Goal: Book appointment/travel/reservation

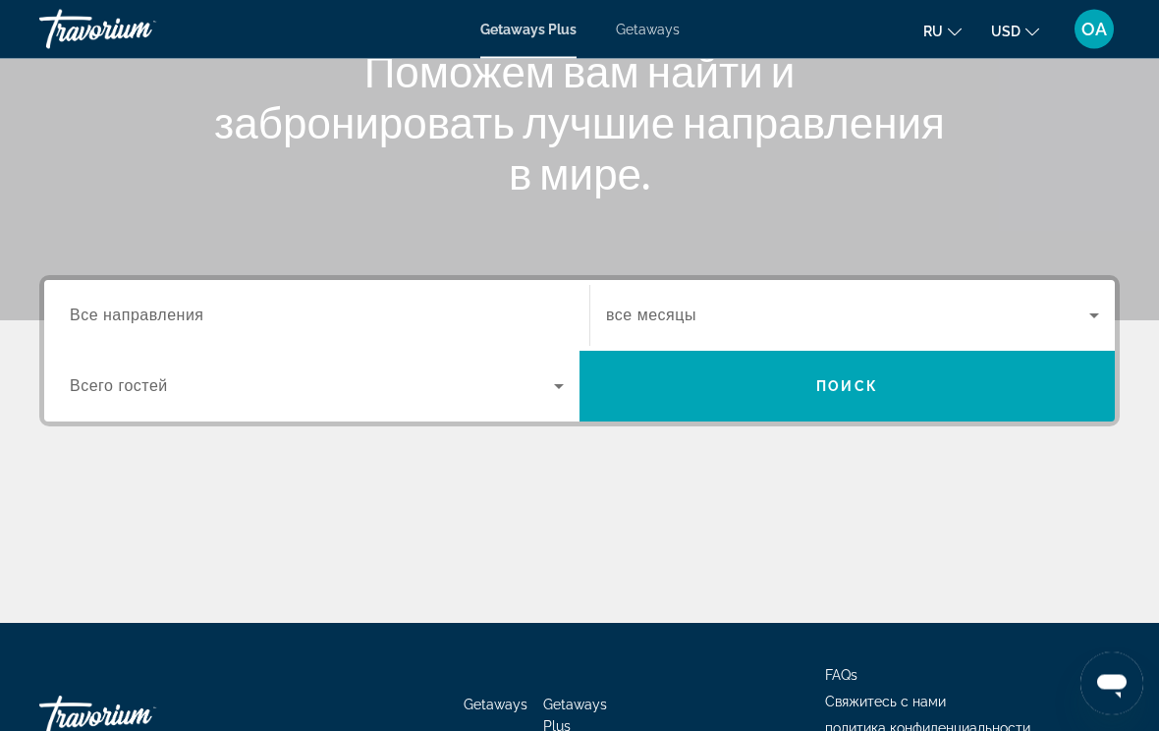
scroll to position [270, 0]
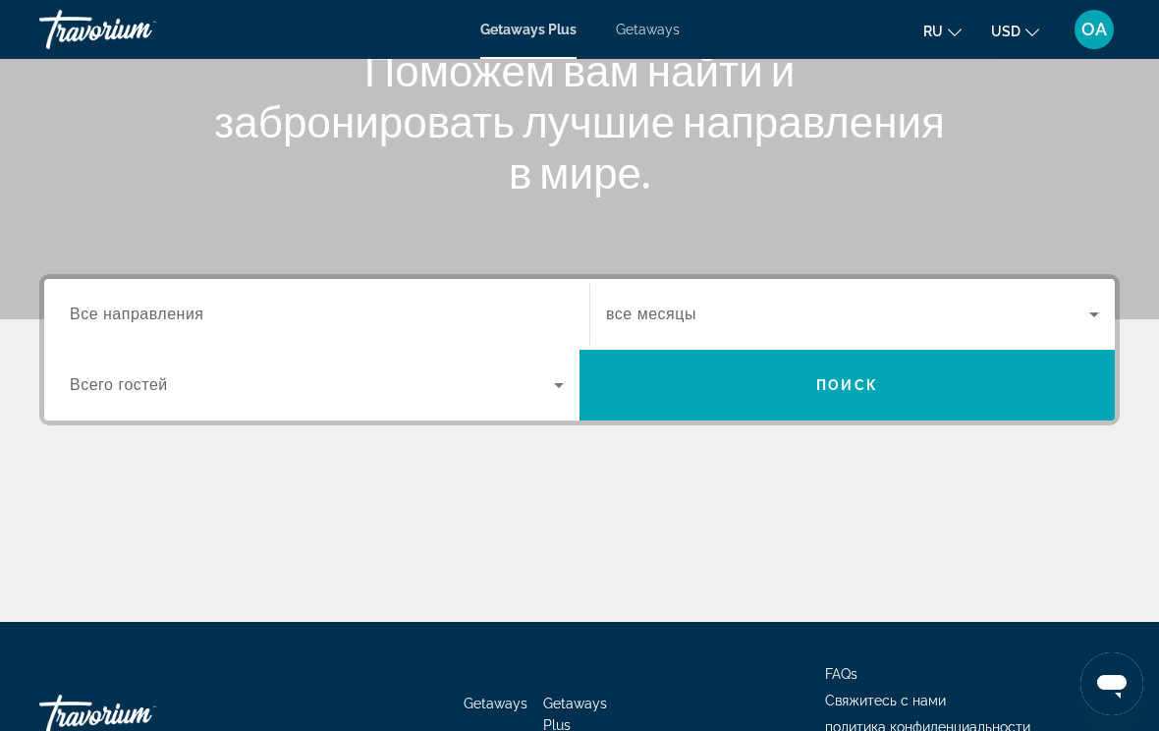
click at [293, 383] on span "Search widget" at bounding box center [312, 385] width 484 height 24
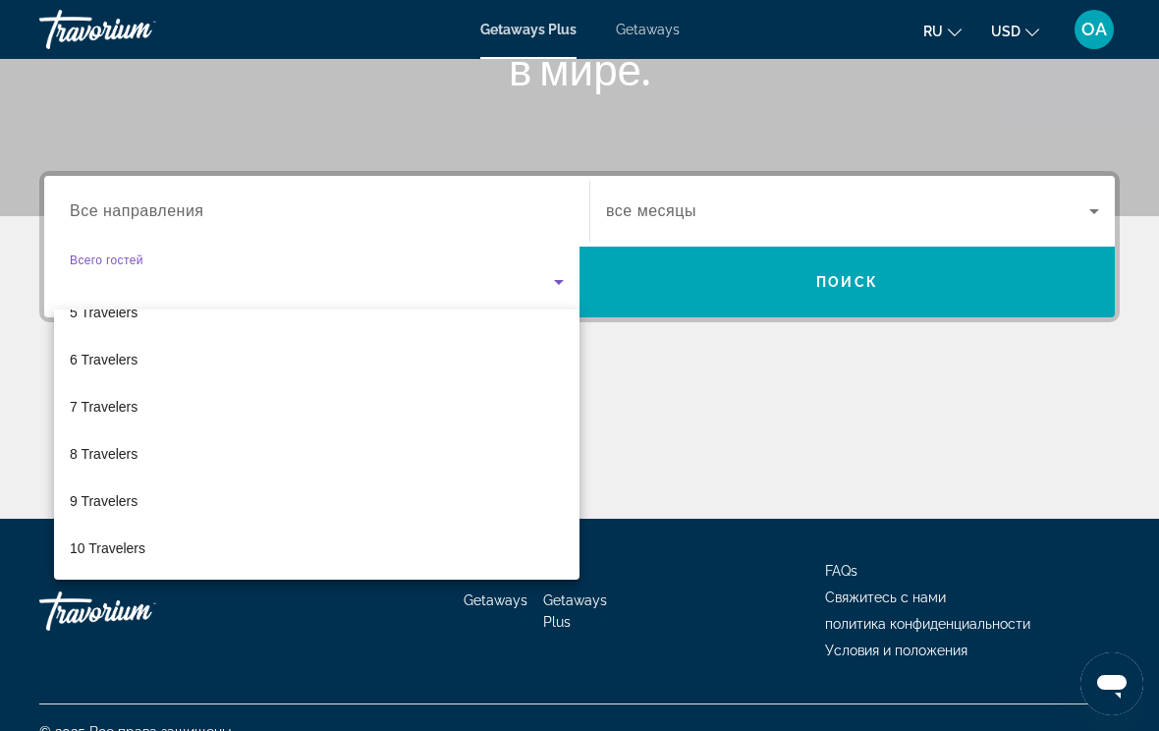
scroll to position [174, 0]
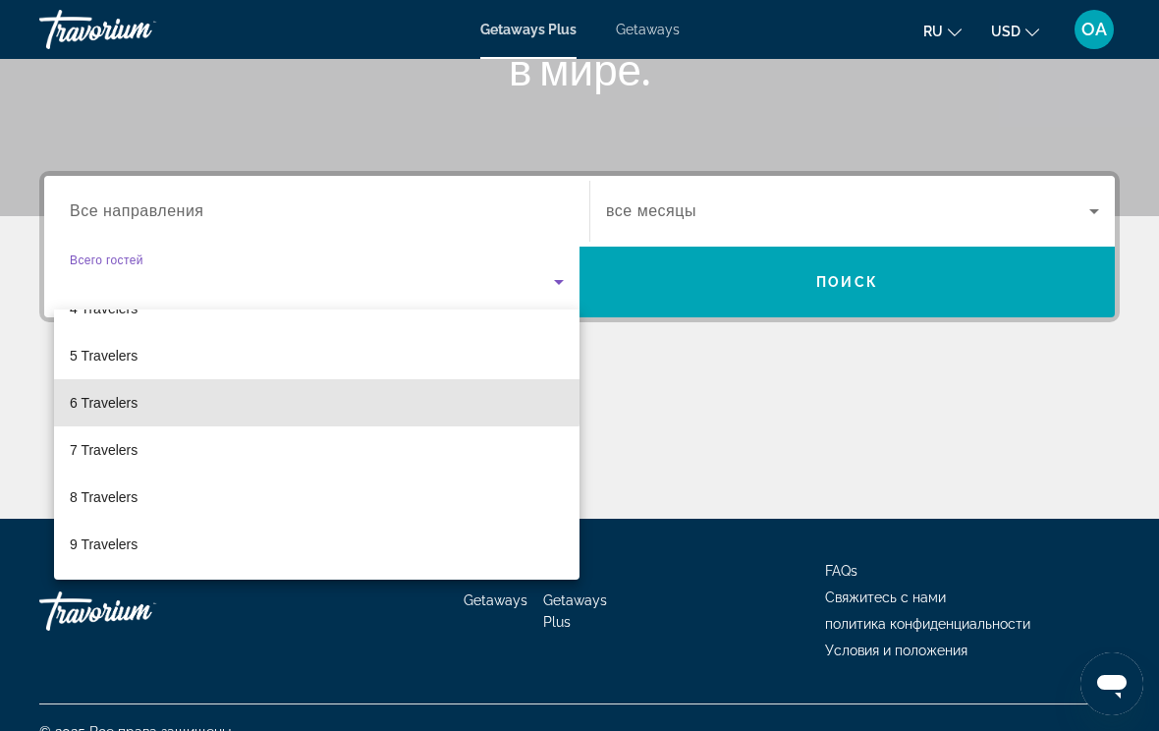
click at [280, 391] on mat-option "6 Travelers" at bounding box center [316, 402] width 525 height 47
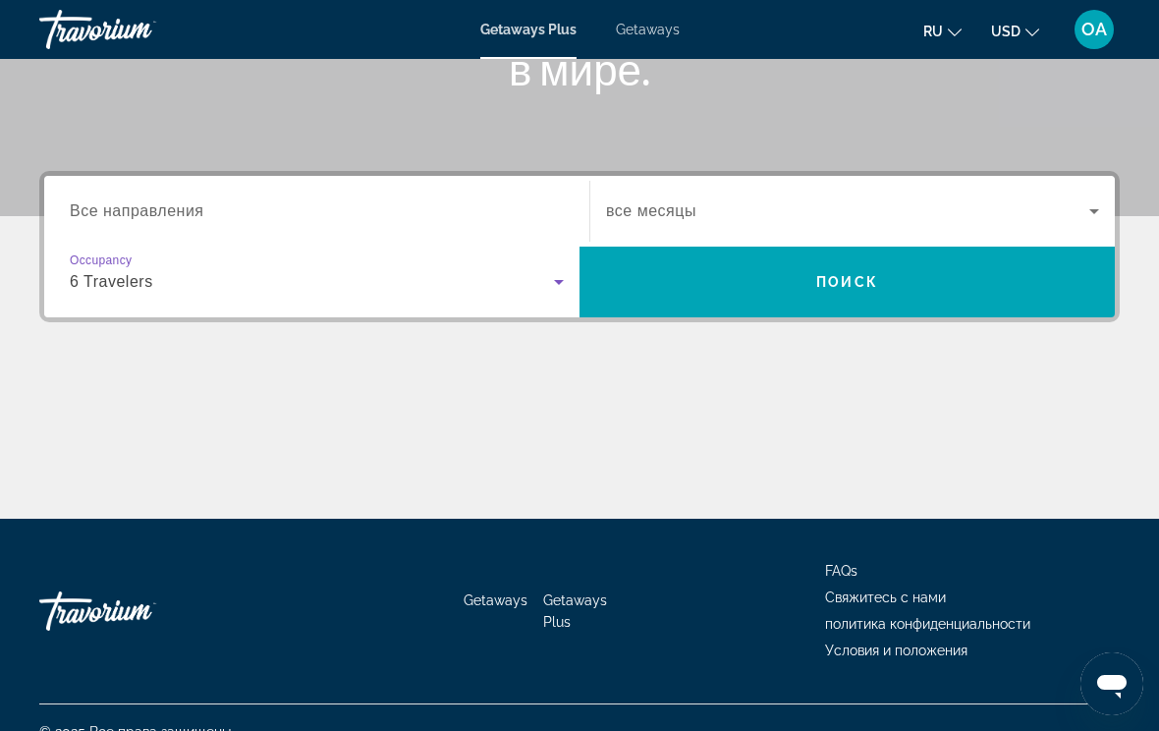
click at [768, 215] on span "Search widget" at bounding box center [847, 211] width 483 height 24
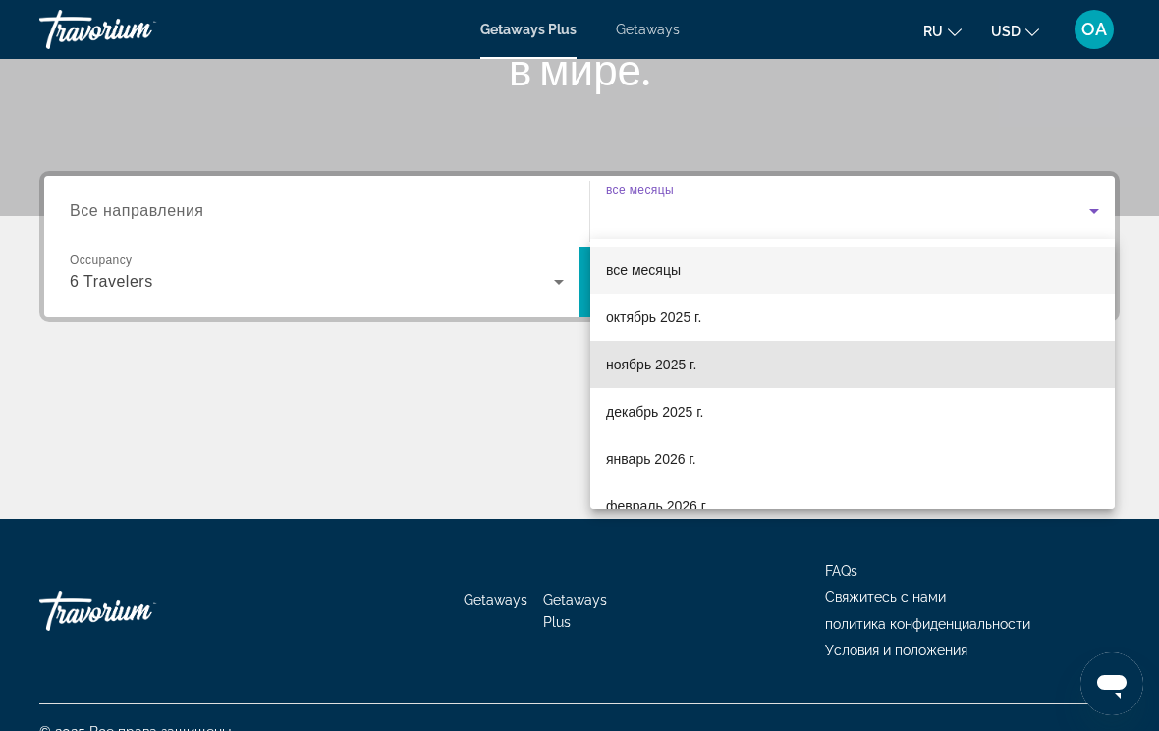
click at [650, 360] on span "ноябрь 2025 г." at bounding box center [651, 365] width 90 height 24
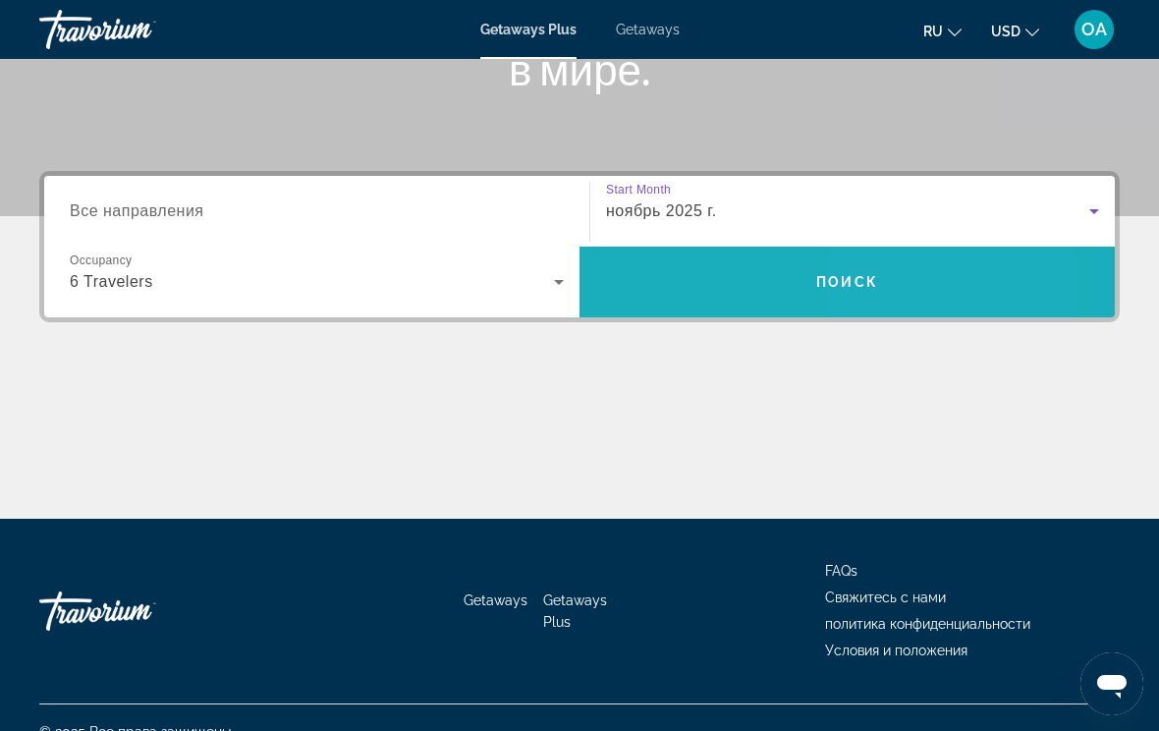
click at [892, 283] on span "Search" at bounding box center [846, 281] width 535 height 47
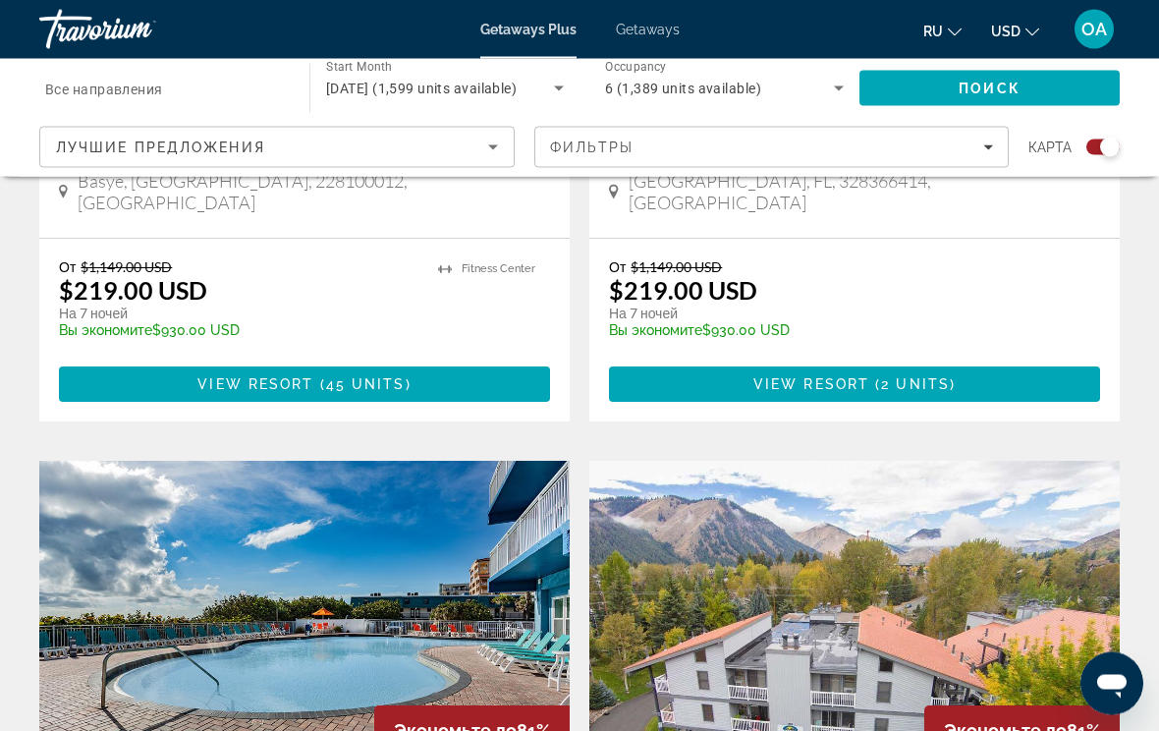
scroll to position [1080, 0]
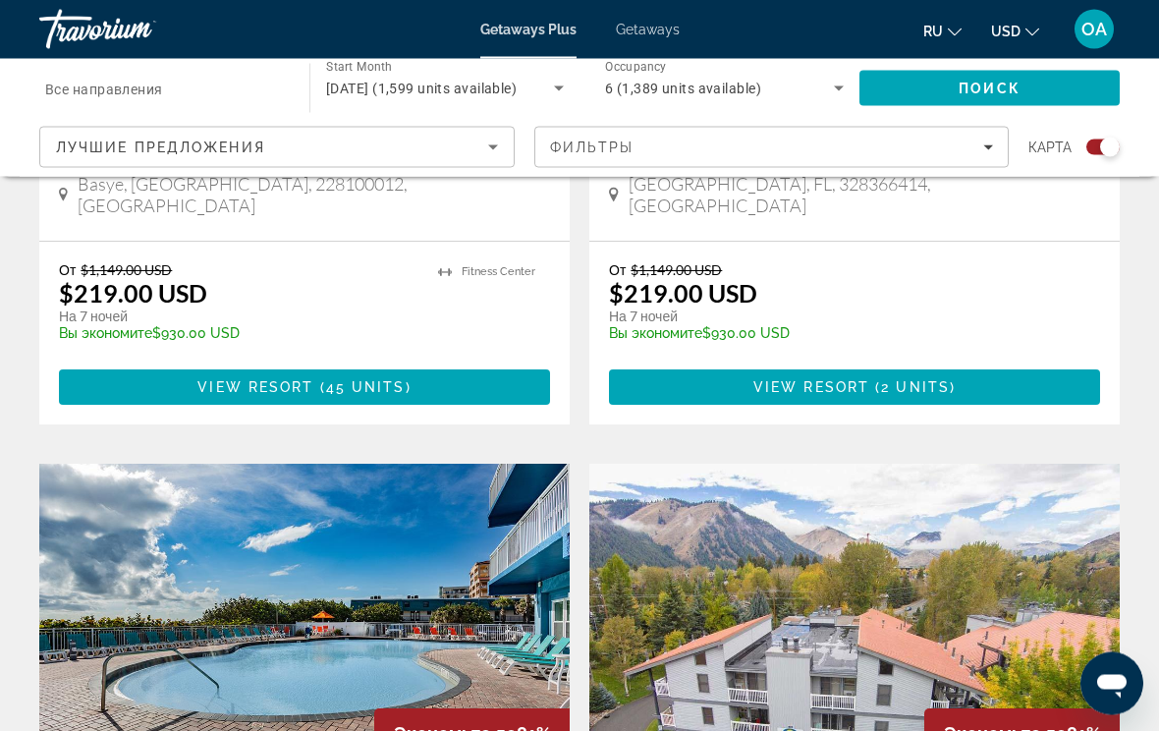
click at [189, 82] on input "Destination Все направления" at bounding box center [164, 90] width 239 height 24
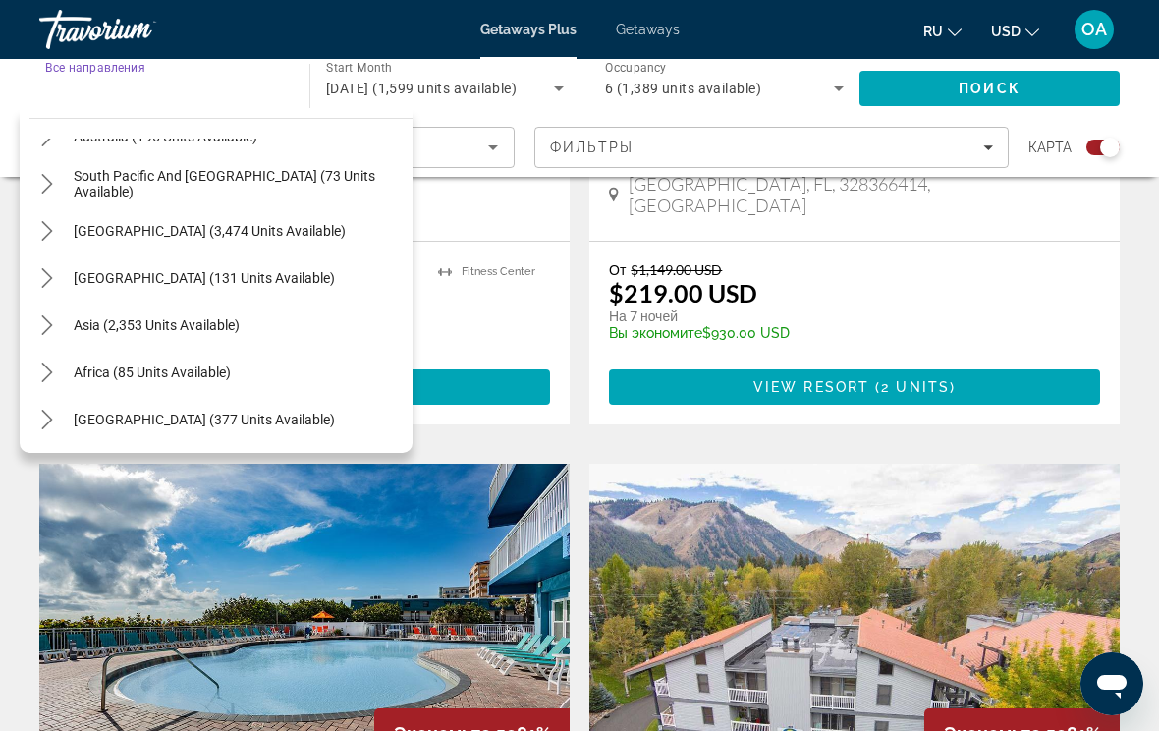
scroll to position [318, 0]
click at [260, 320] on div "Asia (2,353 units available)" at bounding box center [220, 324] width 383 height 47
click at [227, 322] on span "Asia (2,353 units available)" at bounding box center [157, 325] width 166 height 16
type input "**********"
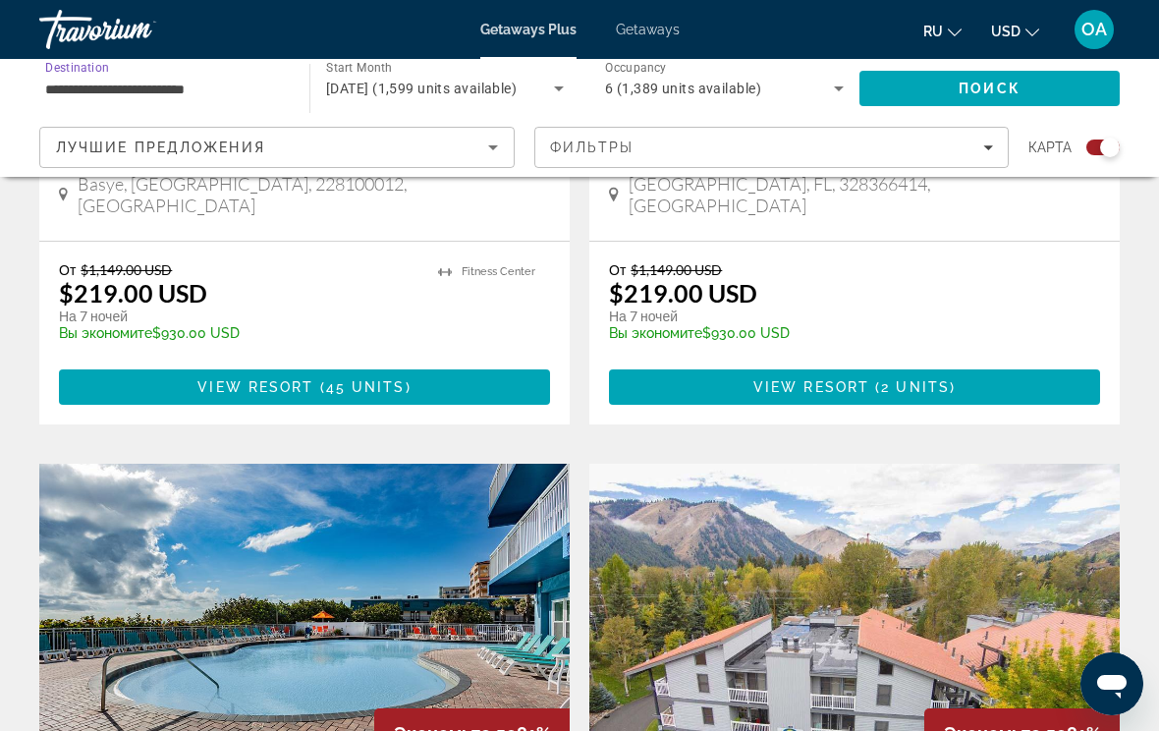
click at [469, 136] on div "Лучшие предложения" at bounding box center [272, 148] width 432 height 24
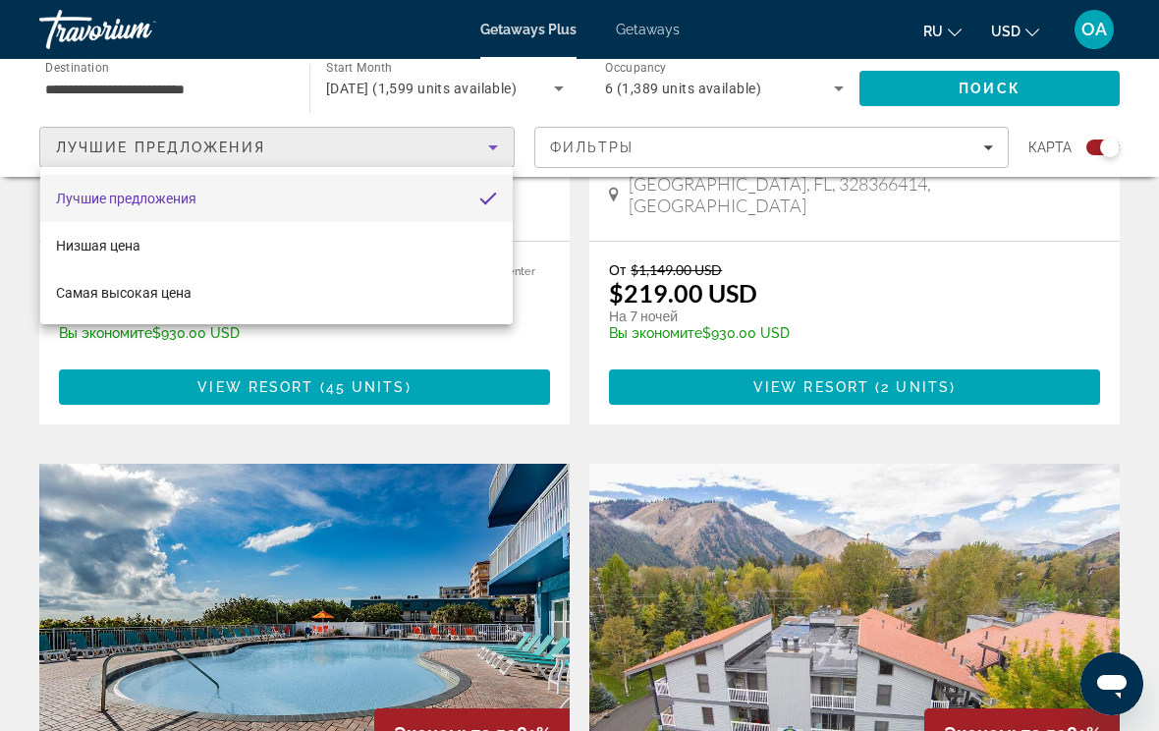
click at [481, 136] on div at bounding box center [579, 365] width 1159 height 731
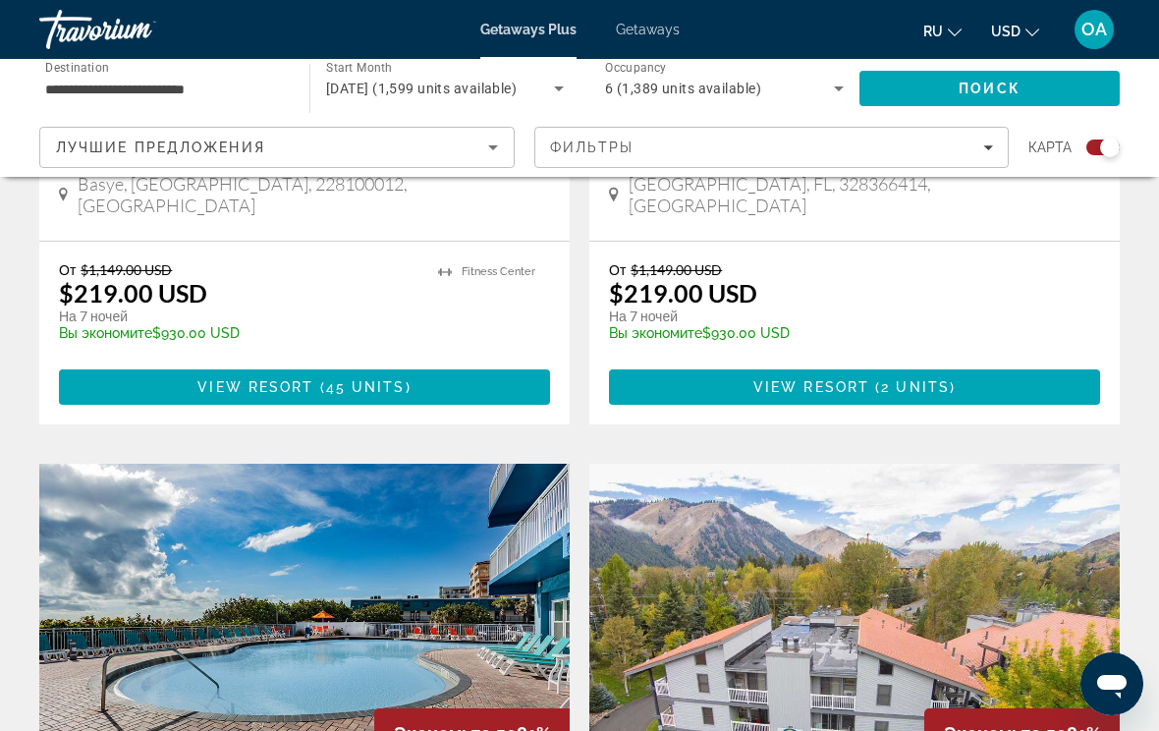
click at [479, 81] on span "[DATE] (1,599 units available)" at bounding box center [421, 89] width 190 height 16
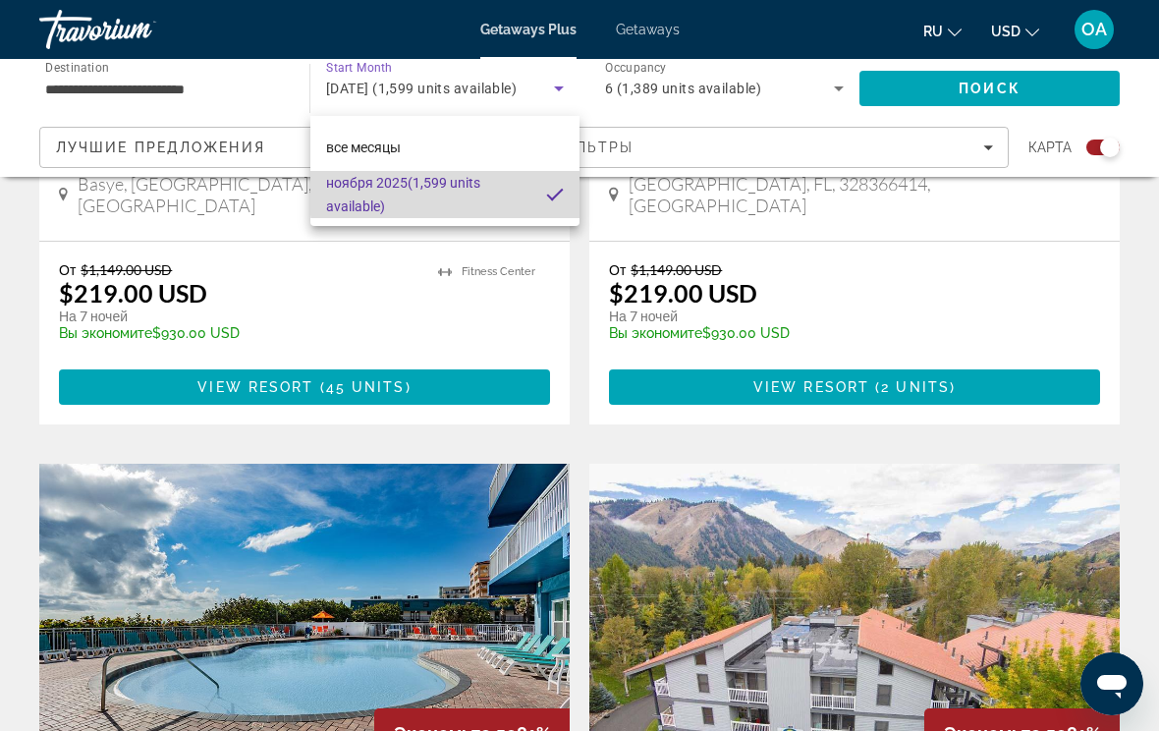
click at [549, 192] on mat-pseudo-checkbox at bounding box center [555, 195] width 18 height 18
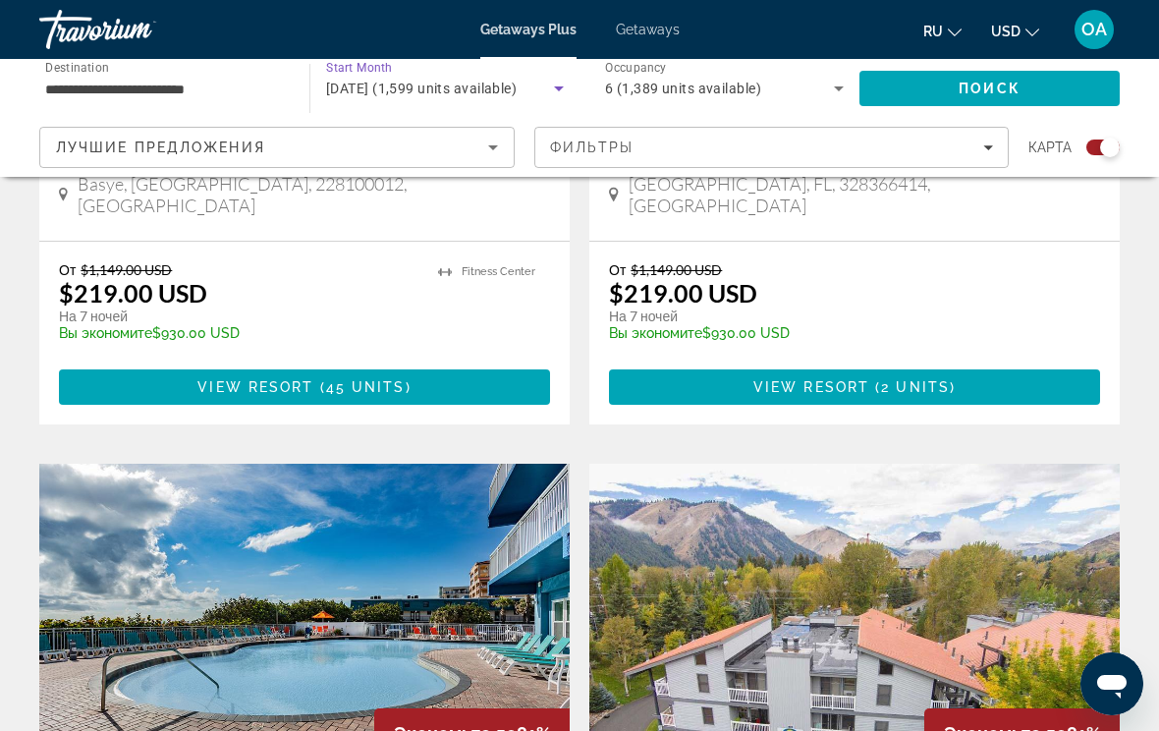
click at [513, 73] on div "[DATE] (1,599 units available)" at bounding box center [445, 88] width 238 height 55
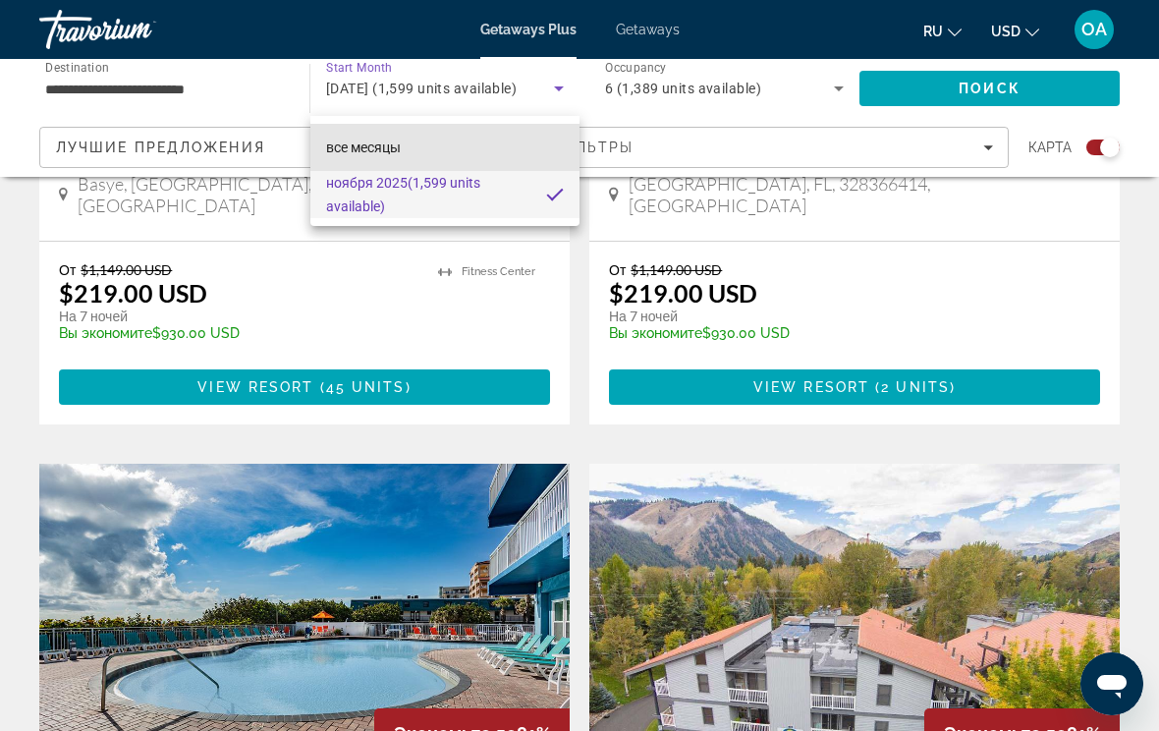
click at [499, 144] on mat-option "все месяцы" at bounding box center [444, 147] width 269 height 47
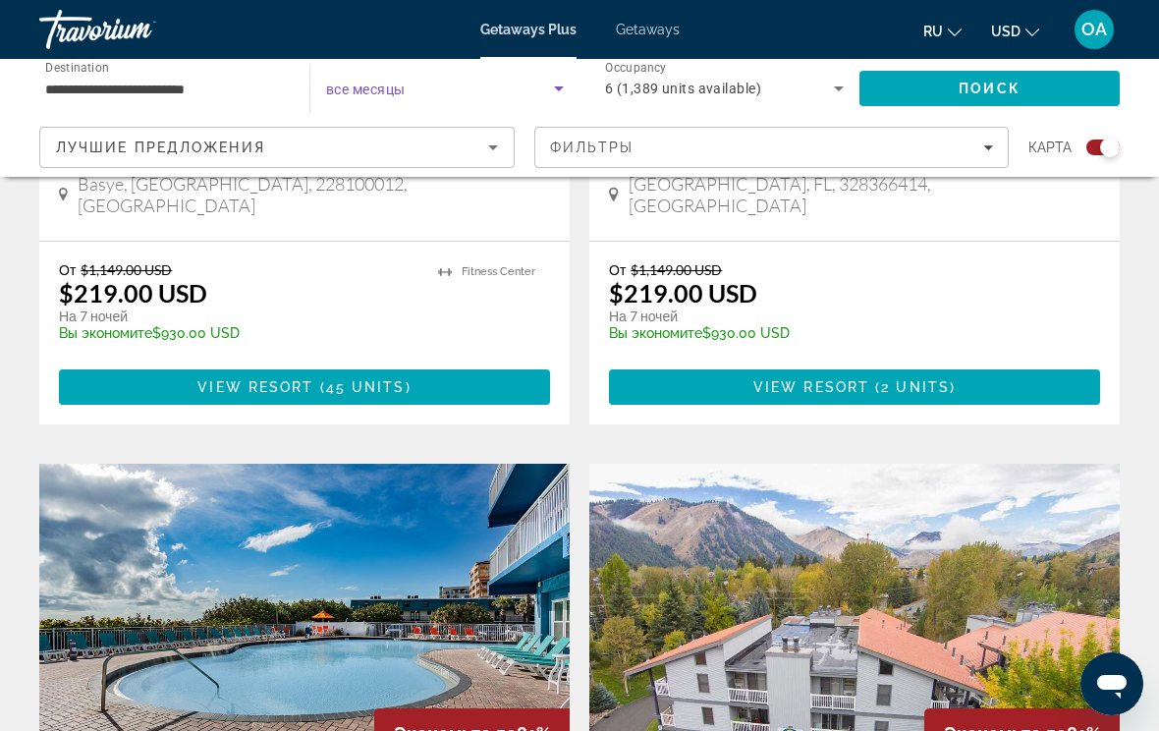
click at [553, 80] on icon "Search widget" at bounding box center [559, 89] width 24 height 24
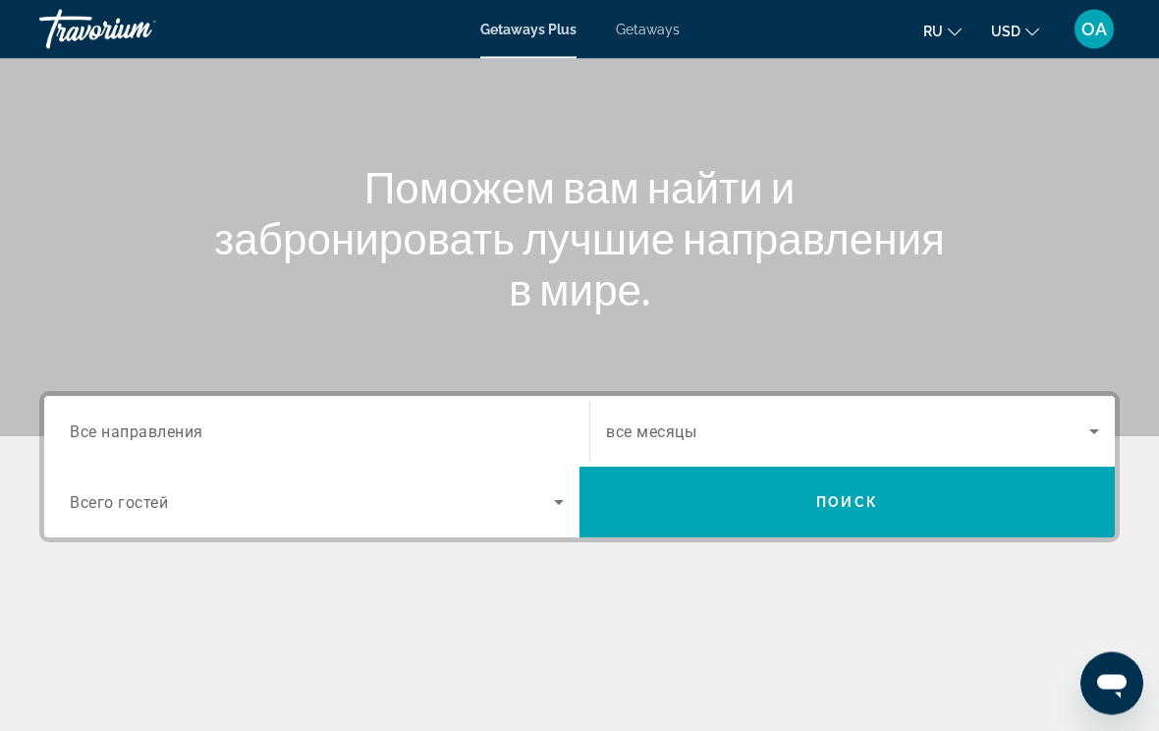
click at [244, 421] on input "Destination Все направления" at bounding box center [317, 433] width 494 height 24
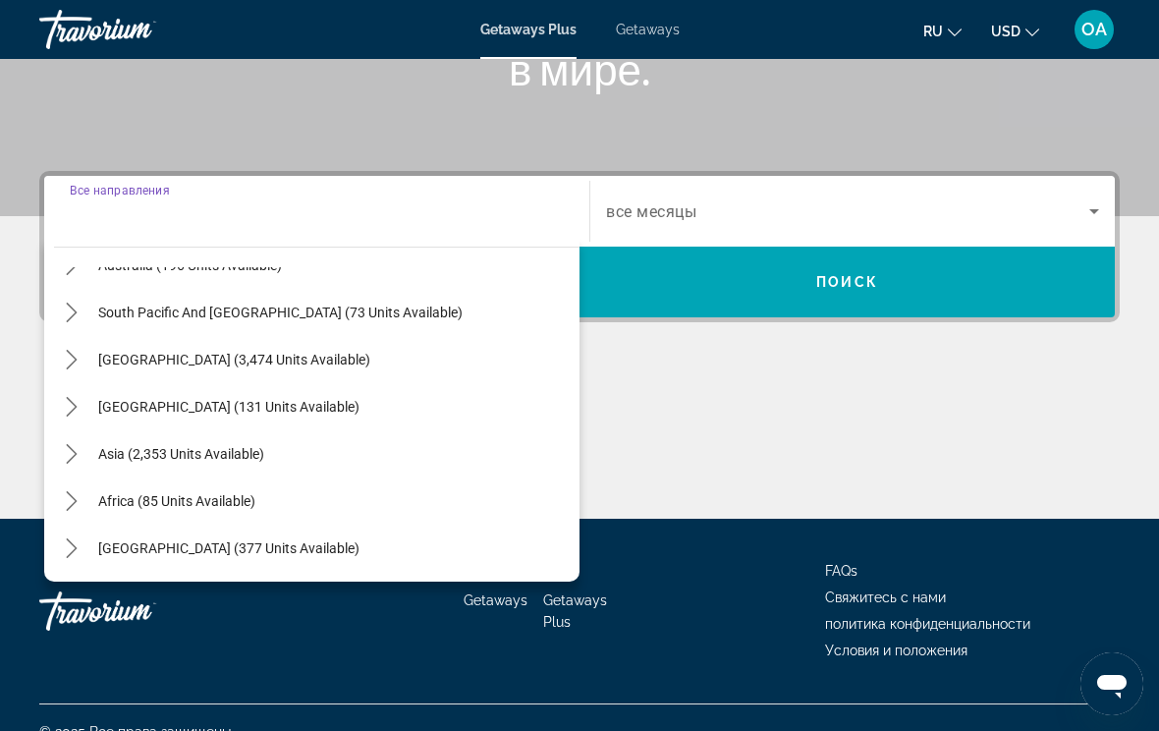
scroll to position [318, 0]
click at [229, 450] on span "Asia (2,353 units available)" at bounding box center [181, 454] width 166 height 16
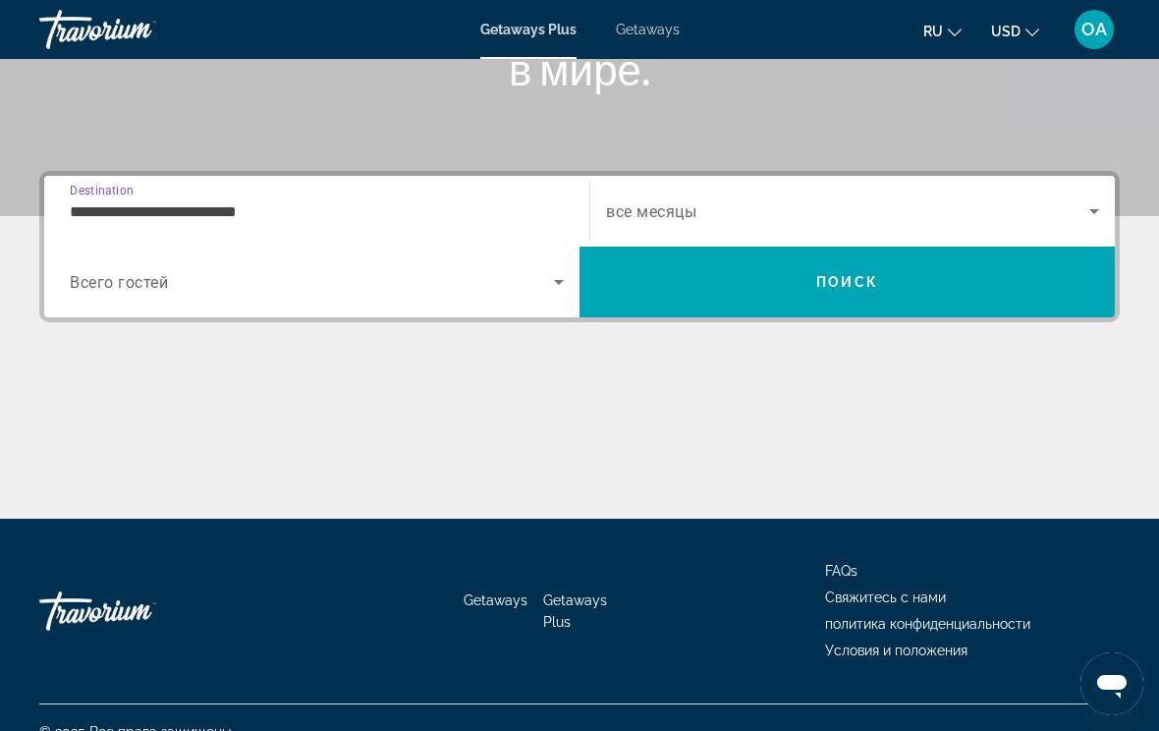
click at [299, 206] on input "**********" at bounding box center [317, 212] width 494 height 24
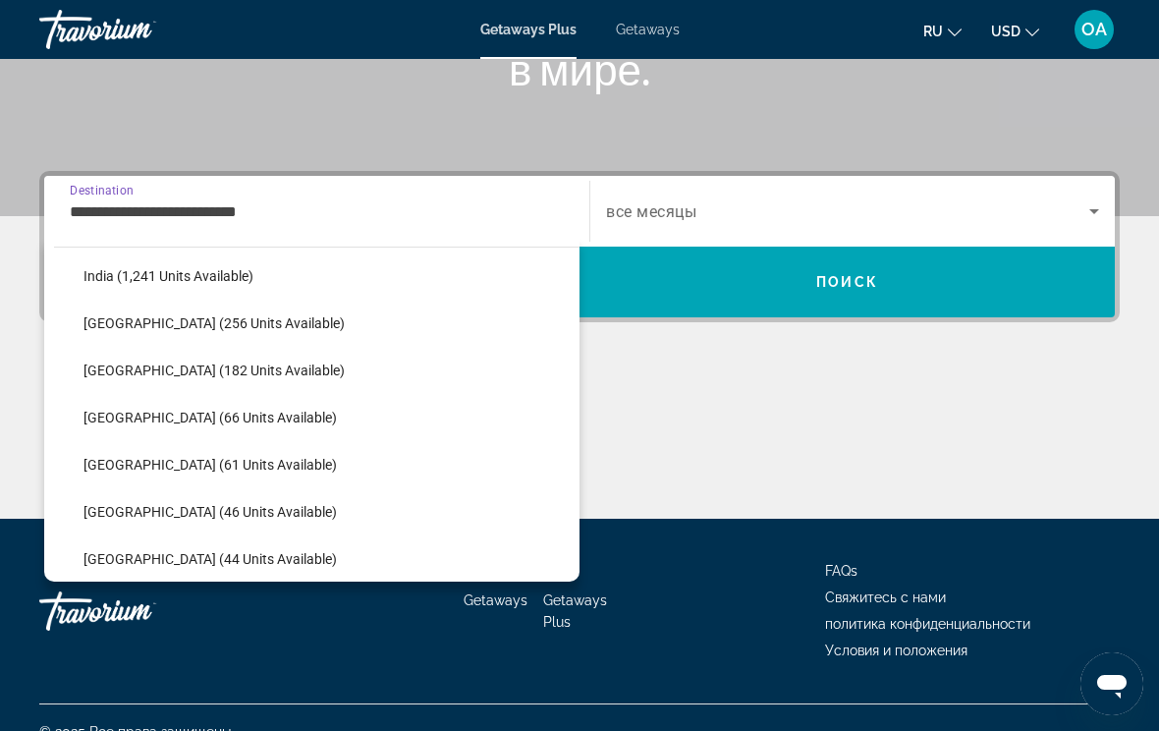
scroll to position [635, 0]
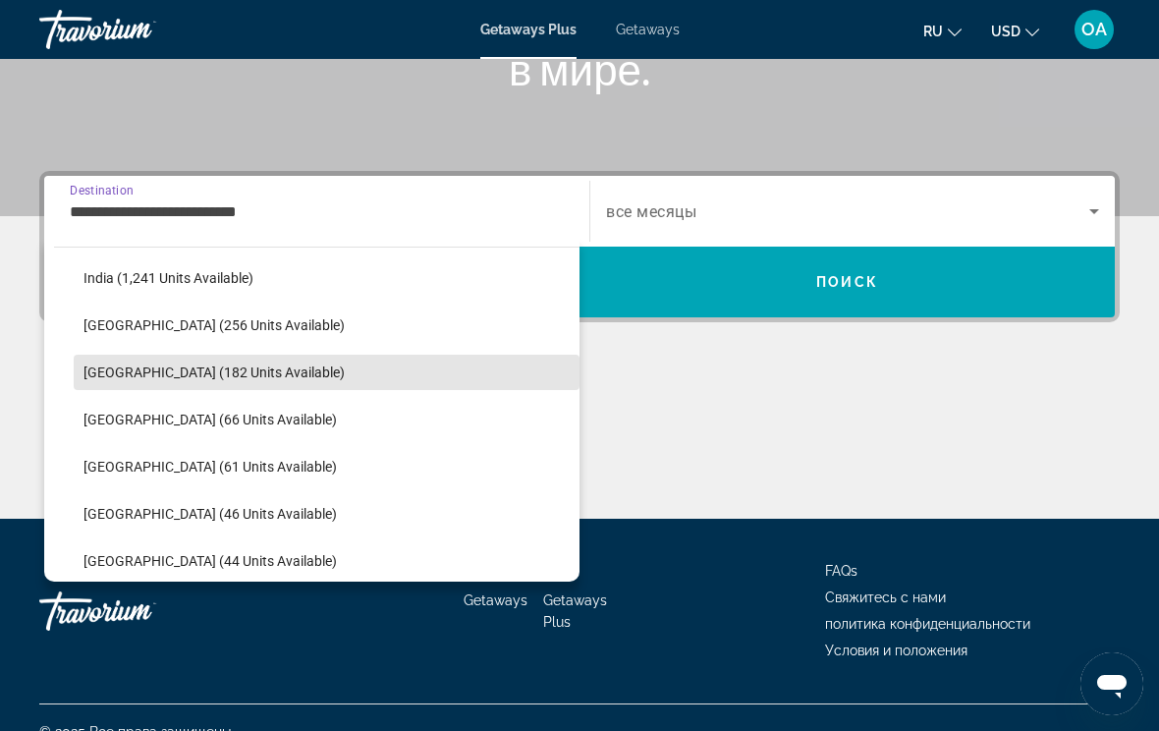
click at [229, 367] on span "[GEOGRAPHIC_DATA] (182 units available)" at bounding box center [213, 372] width 261 height 16
type input "**********"
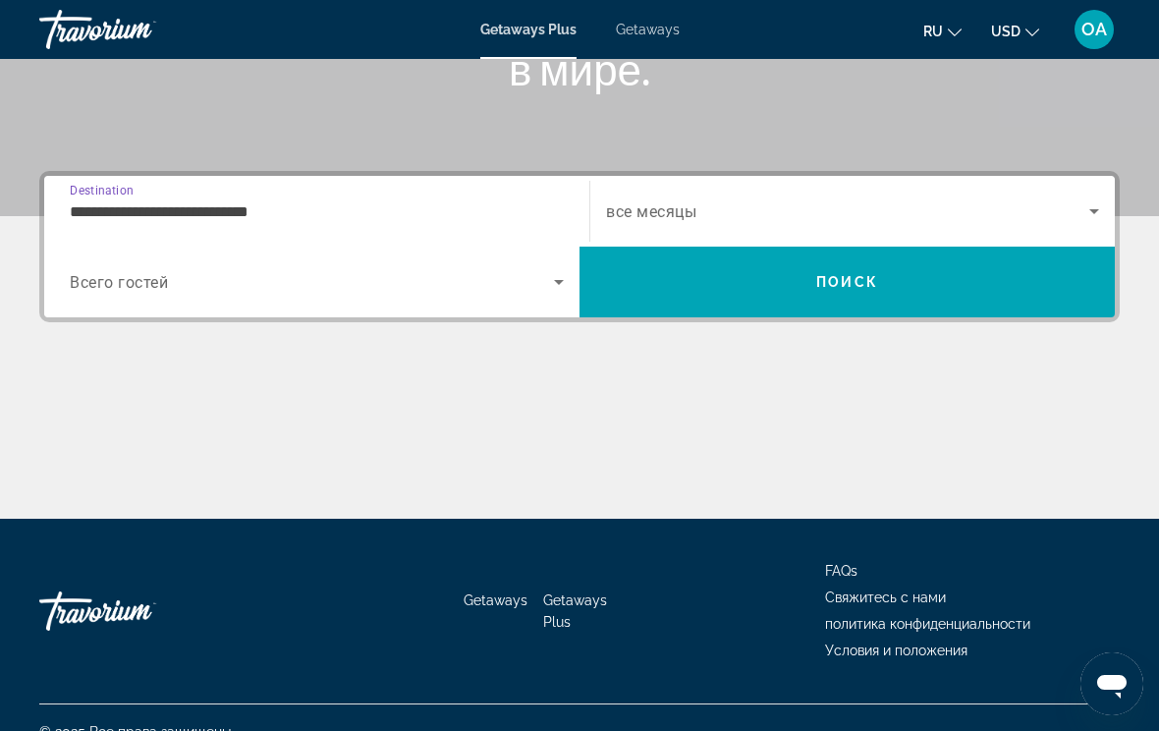
click at [1030, 204] on span "Search widget" at bounding box center [847, 211] width 483 height 24
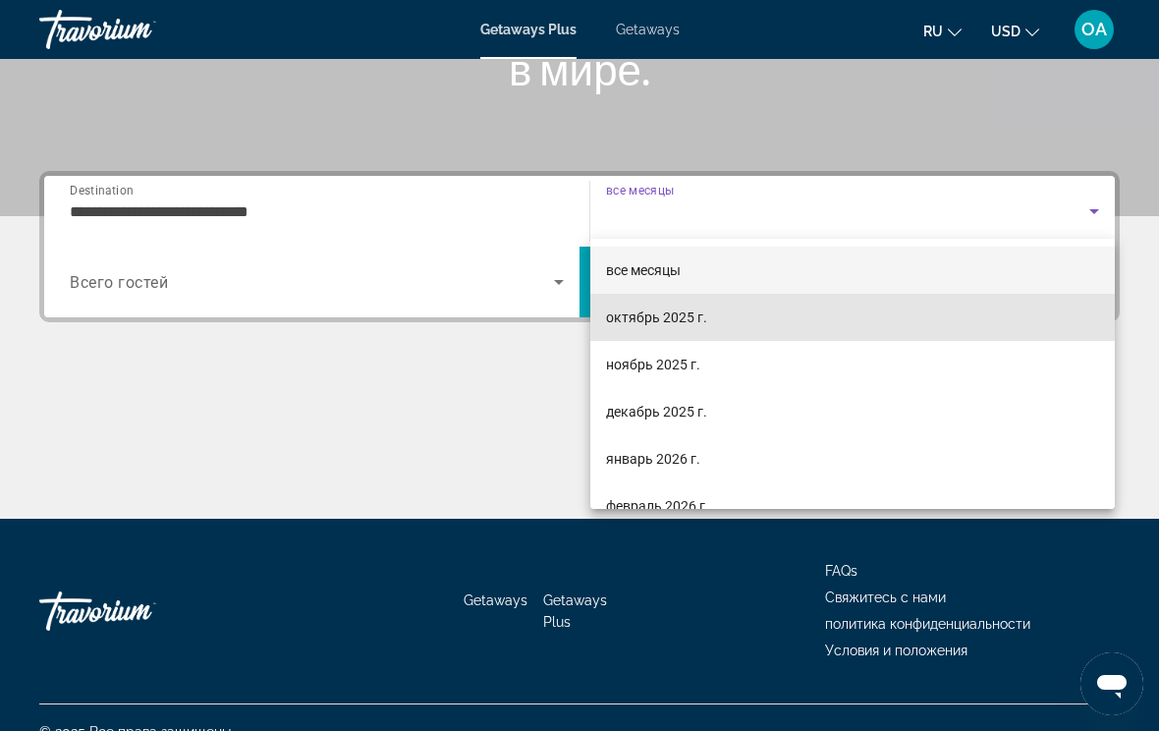
click at [685, 311] on span "октябрь 2025 г." at bounding box center [656, 317] width 101 height 24
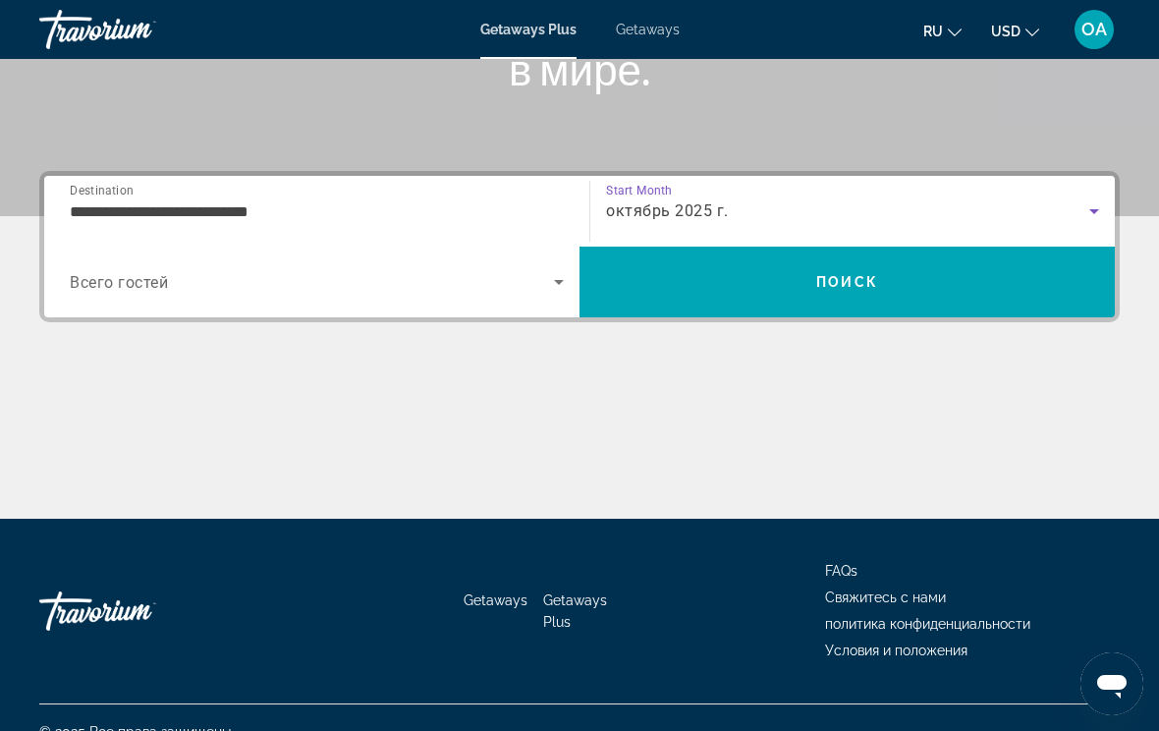
click at [376, 286] on span "Search widget" at bounding box center [312, 282] width 484 height 24
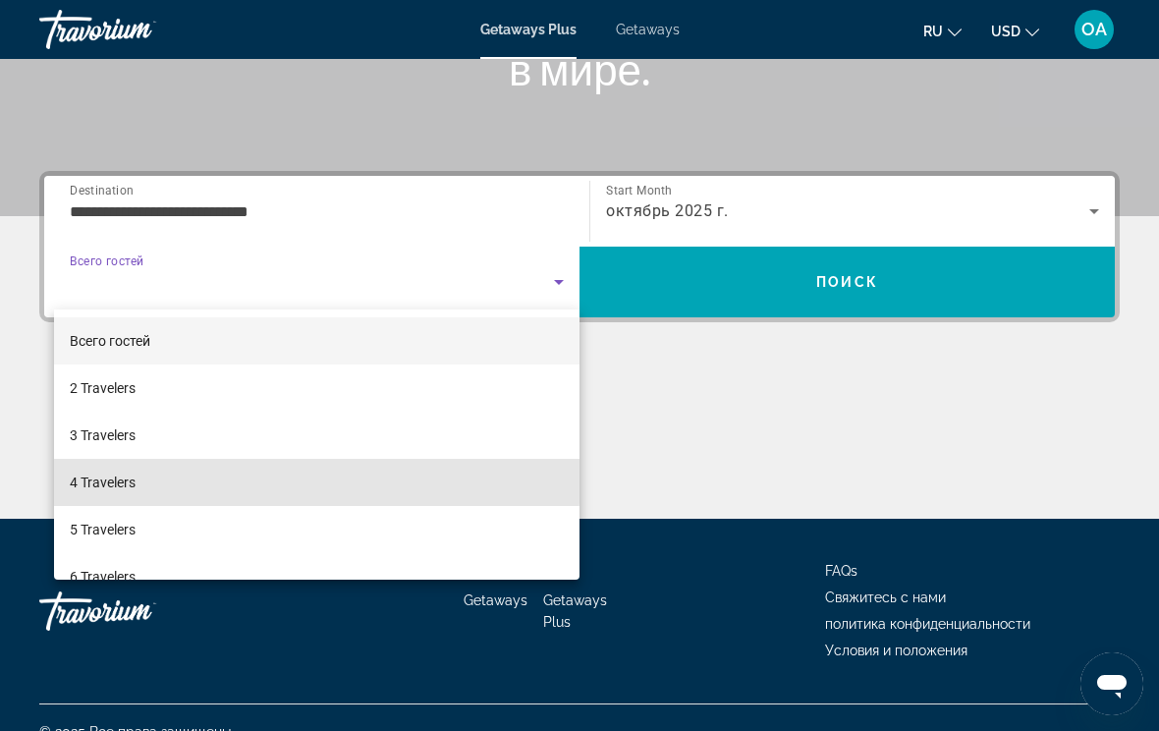
click at [141, 475] on mat-option "4 Travelers" at bounding box center [316, 482] width 525 height 47
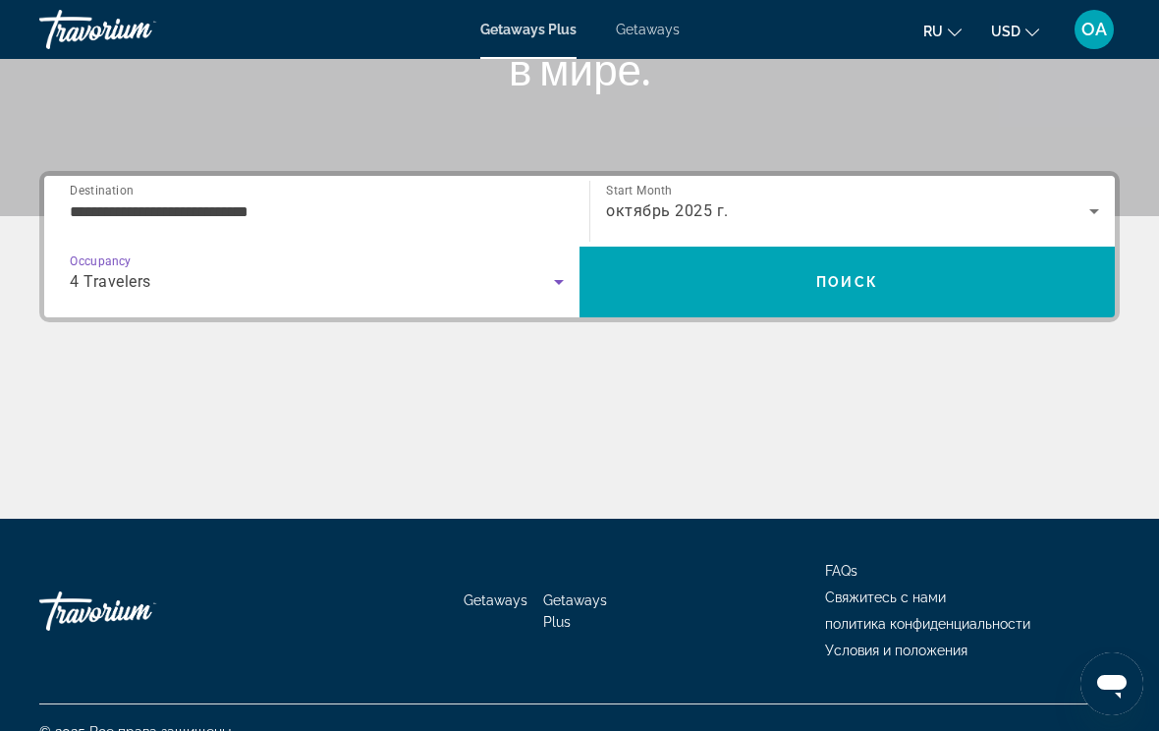
click at [857, 271] on span "Search" at bounding box center [846, 281] width 535 height 47
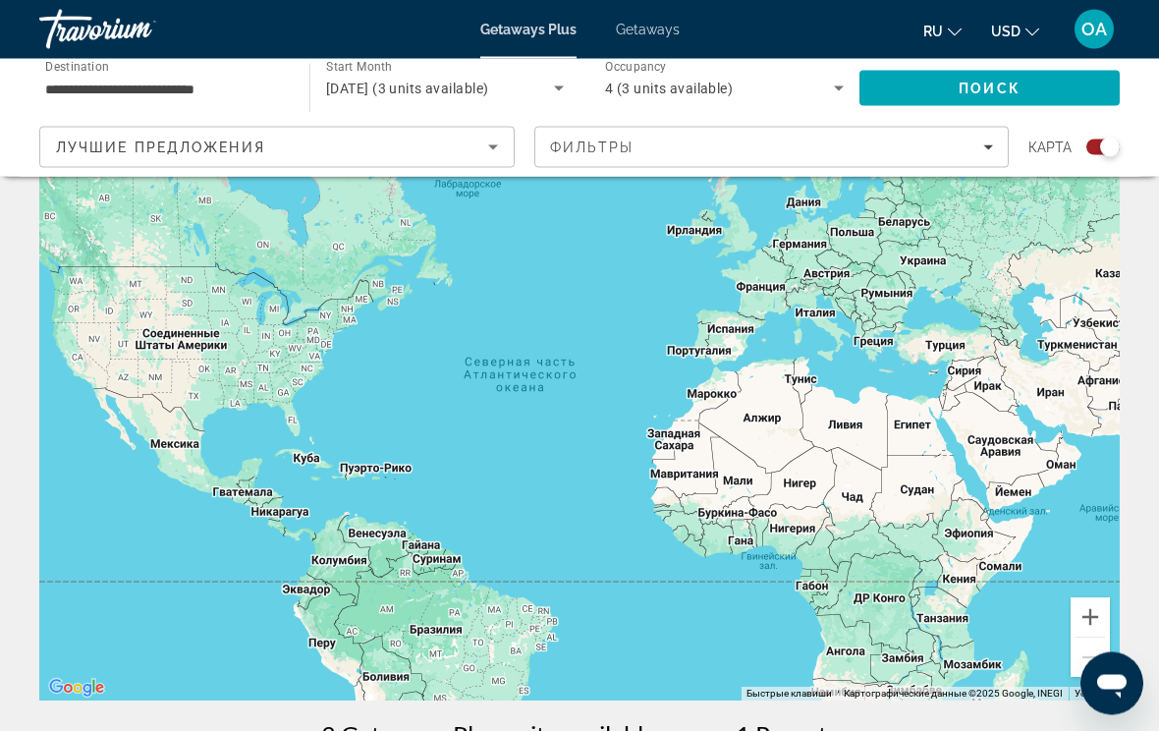
scroll to position [78, 0]
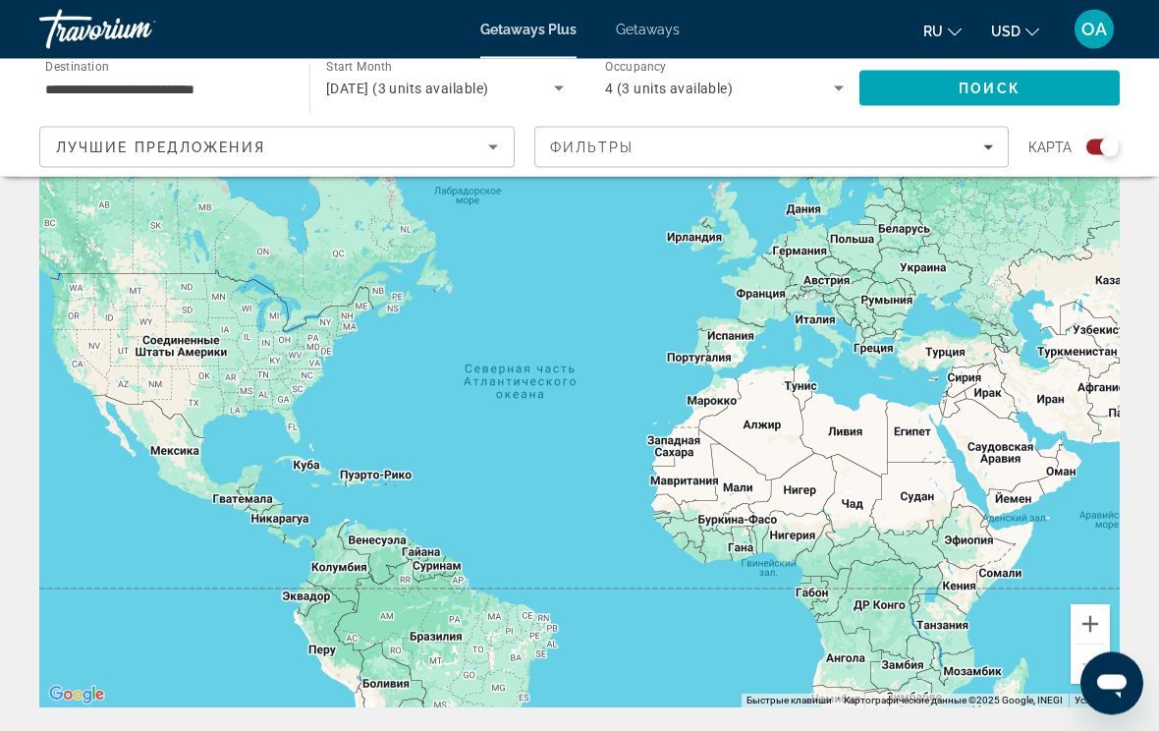
click at [204, 71] on div "**********" at bounding box center [164, 89] width 239 height 56
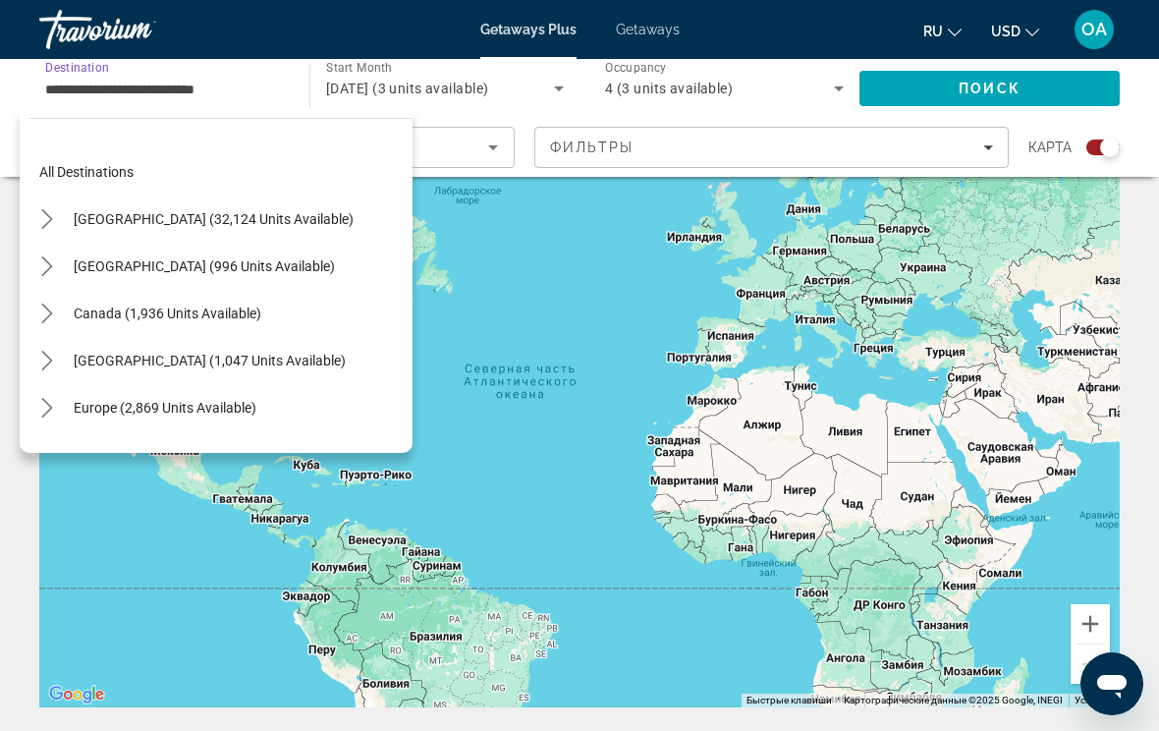
scroll to position [588, 0]
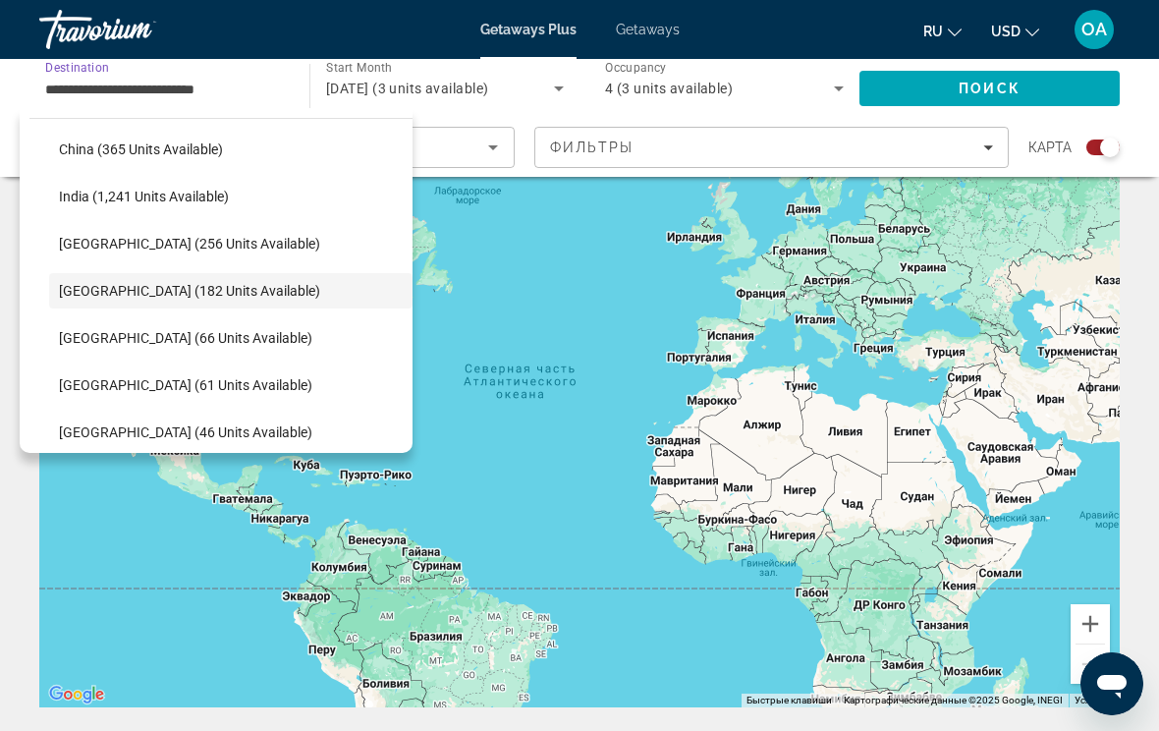
click at [215, 236] on span "[GEOGRAPHIC_DATA] (256 units available)" at bounding box center [189, 244] width 261 height 16
type input "**********"
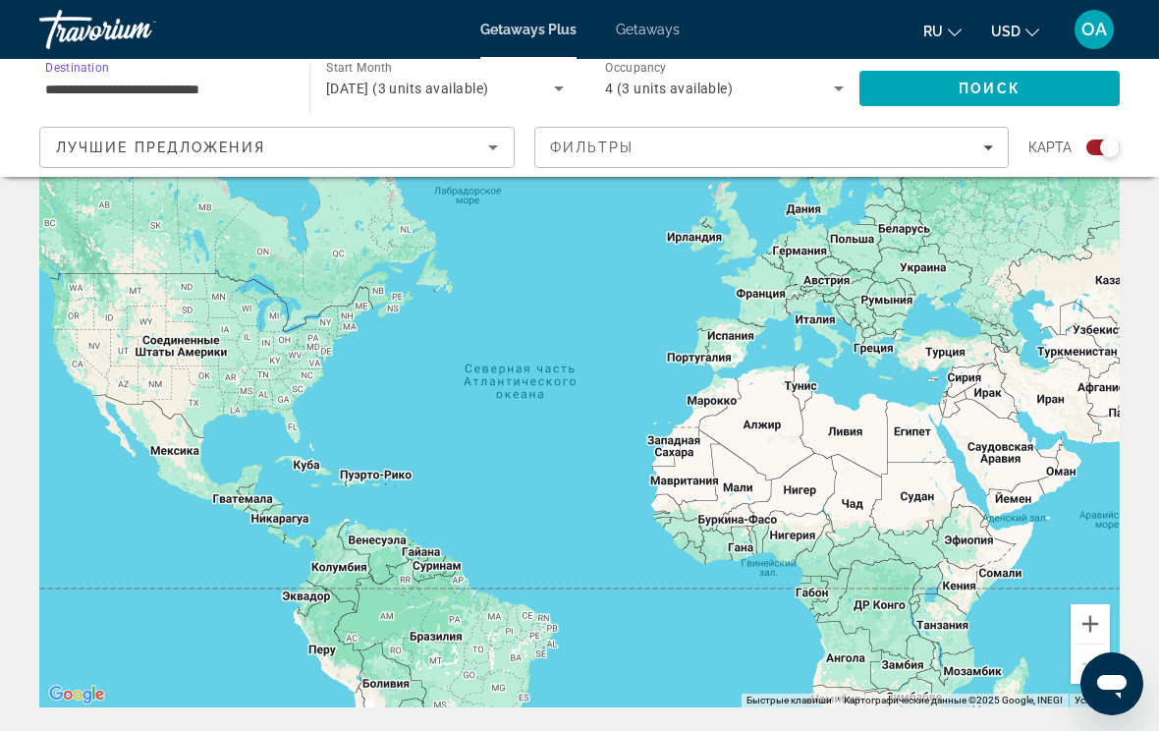
click at [1053, 88] on span "Search" at bounding box center [989, 88] width 260 height 47
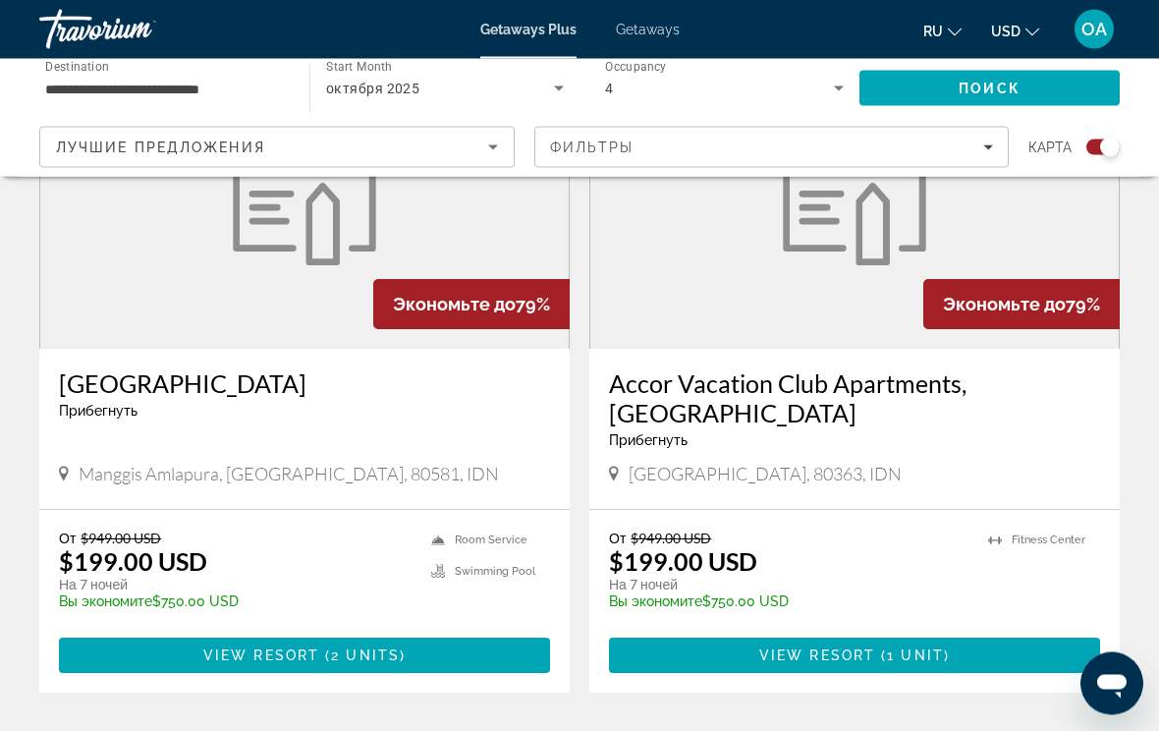
scroll to position [816, 0]
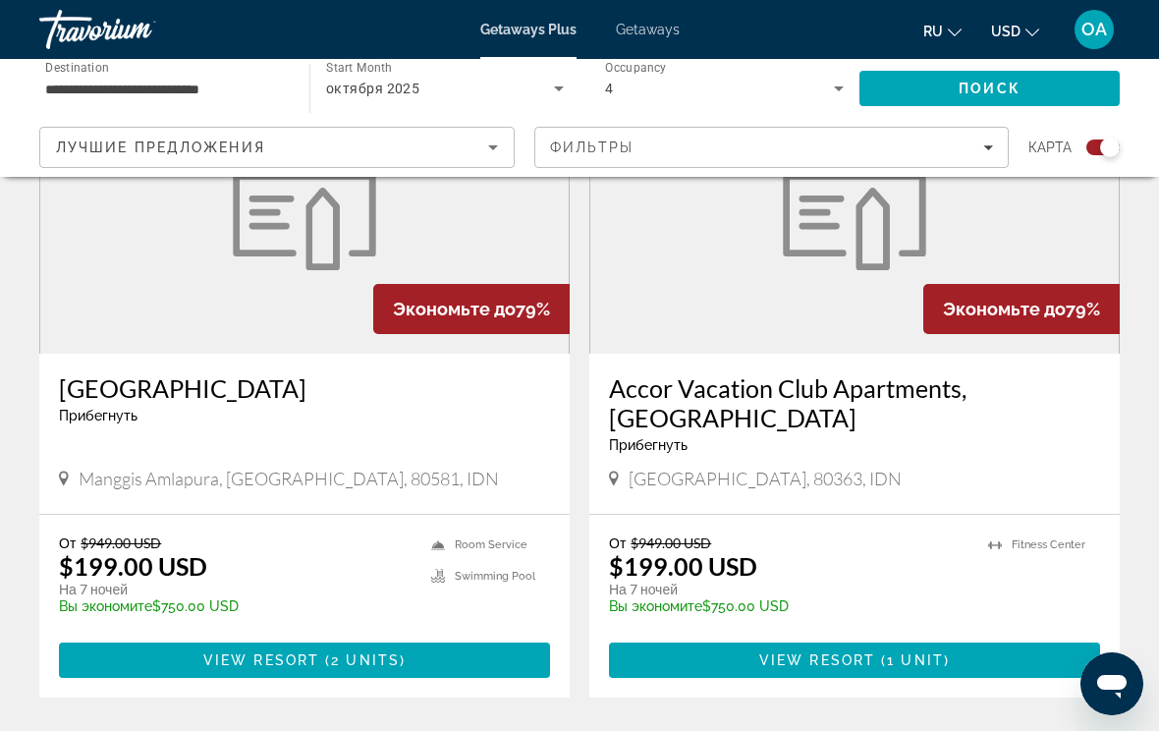
click at [818, 288] on figure "Main content" at bounding box center [854, 196] width 528 height 314
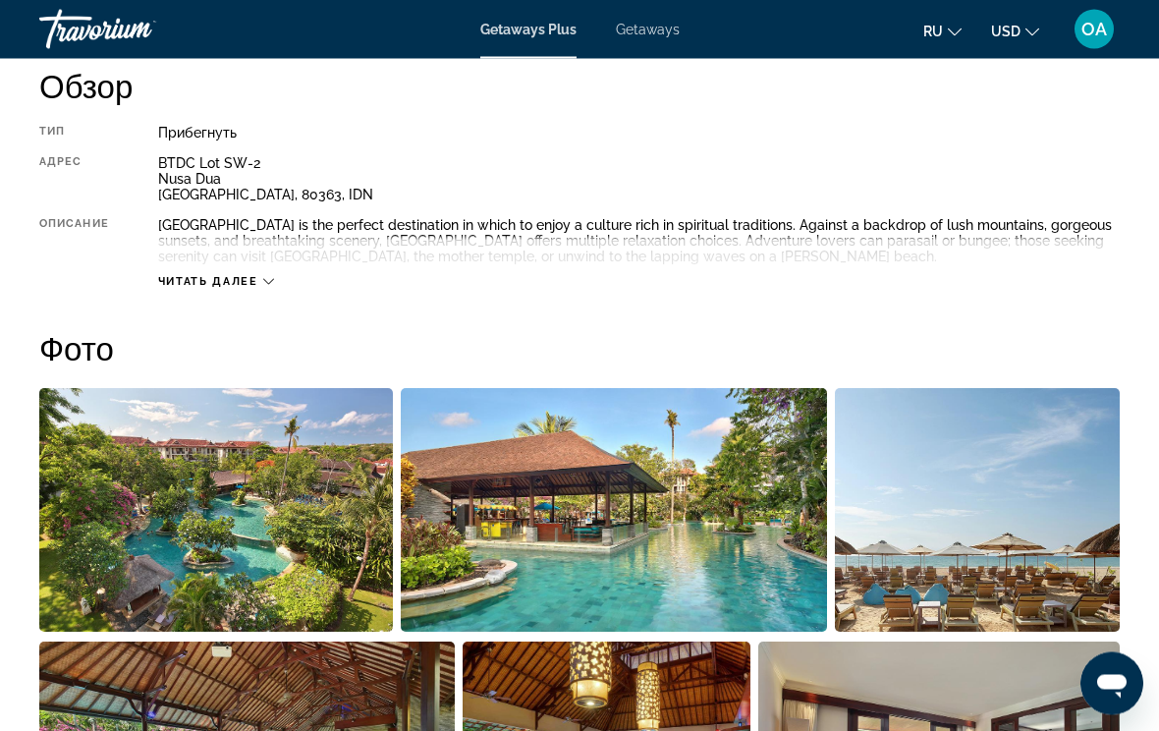
scroll to position [1024, 0]
click at [260, 277] on div "Читать далее" at bounding box center [216, 281] width 116 height 13
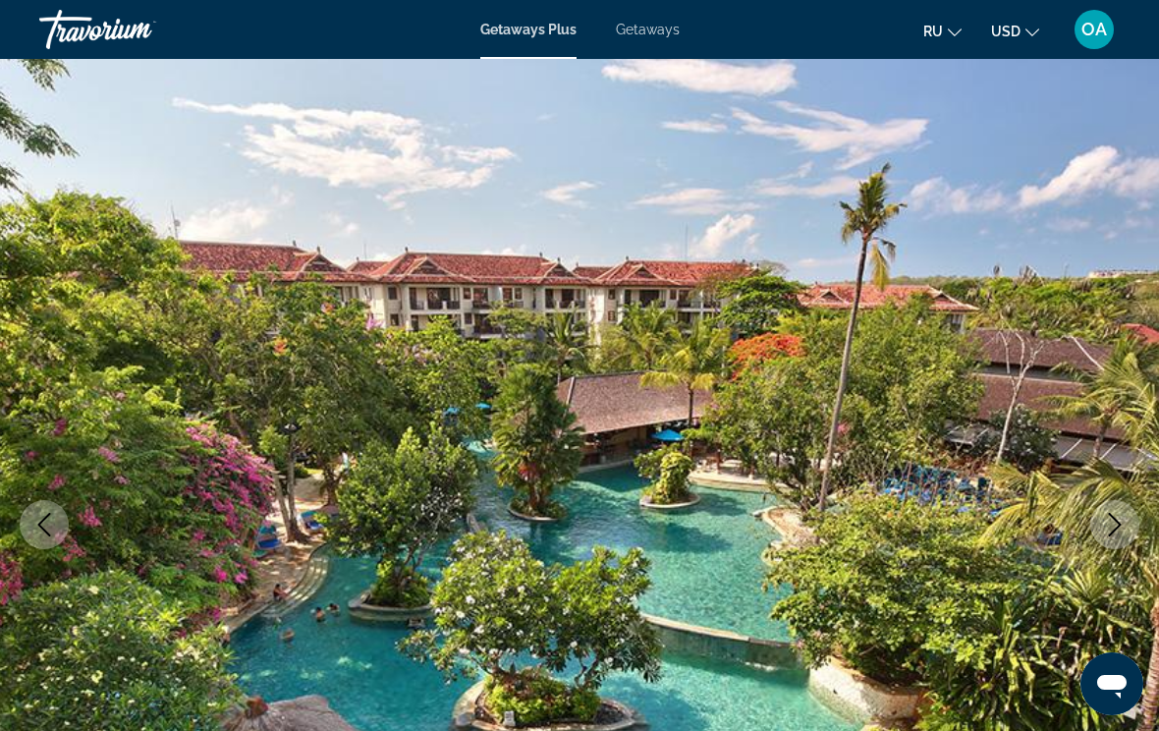
scroll to position [0, 0]
